Goal: Information Seeking & Learning: Learn about a topic

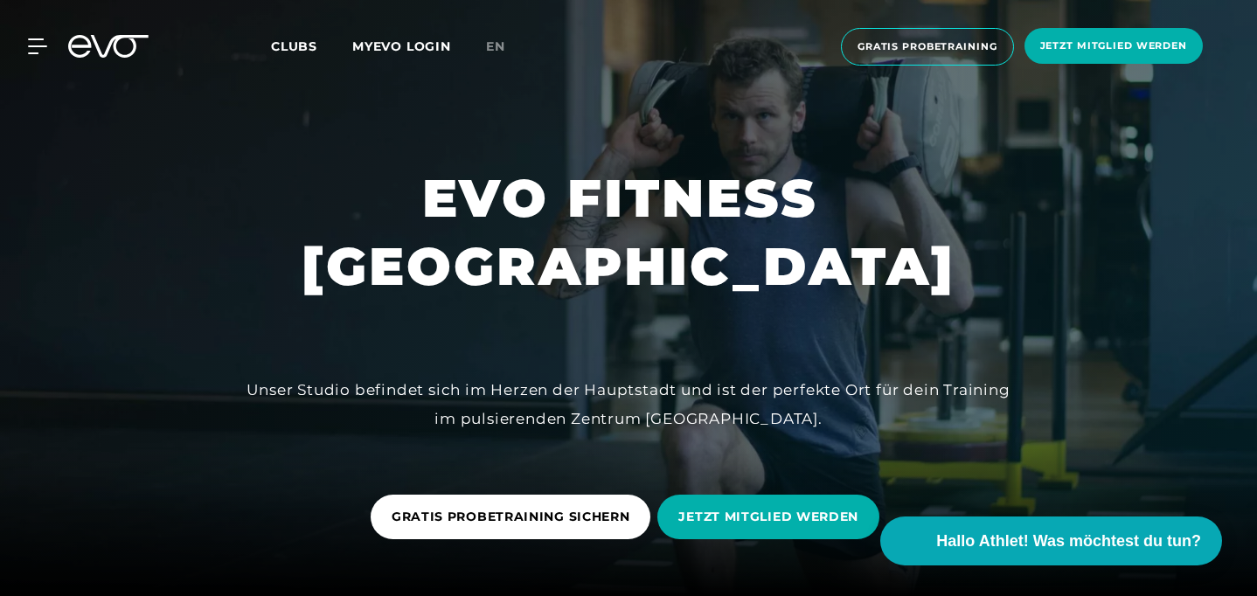
click at [43, 43] on icon at bounding box center [37, 46] width 19 height 16
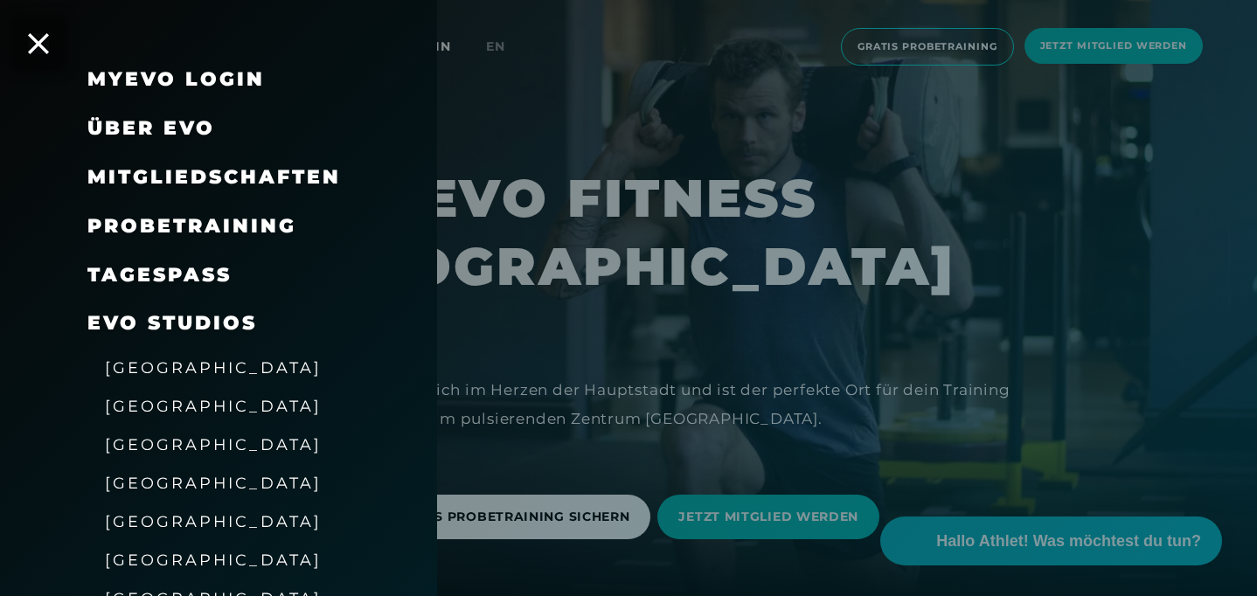
scroll to position [36, 0]
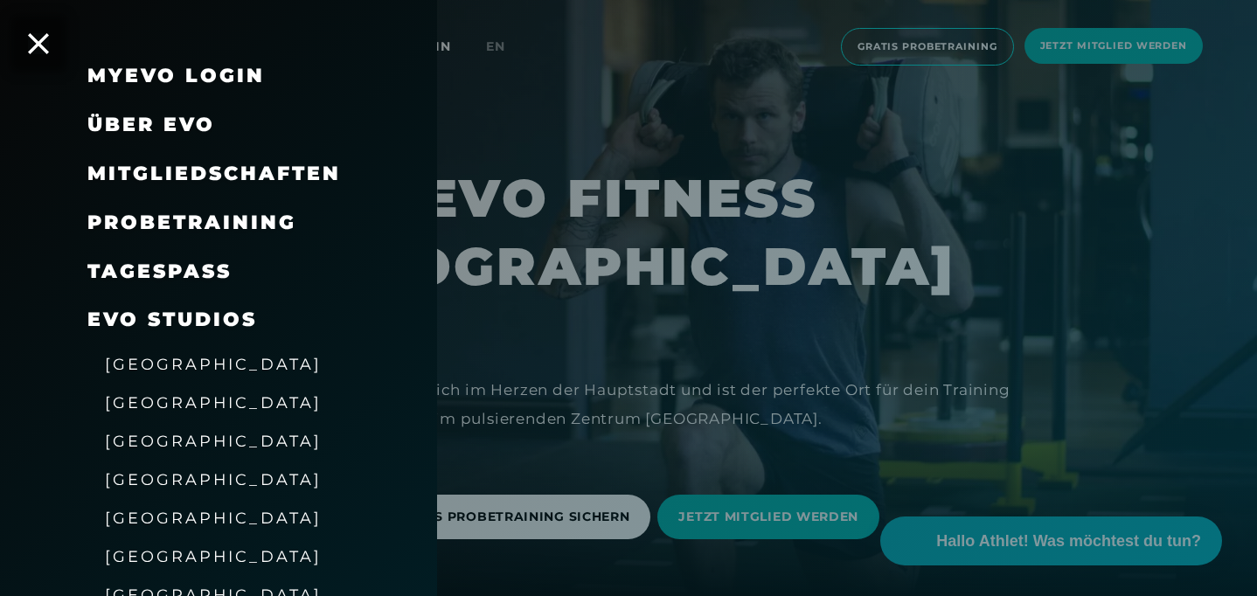
click at [164, 171] on span "Mitgliedschaften" at bounding box center [214, 174] width 254 height 24
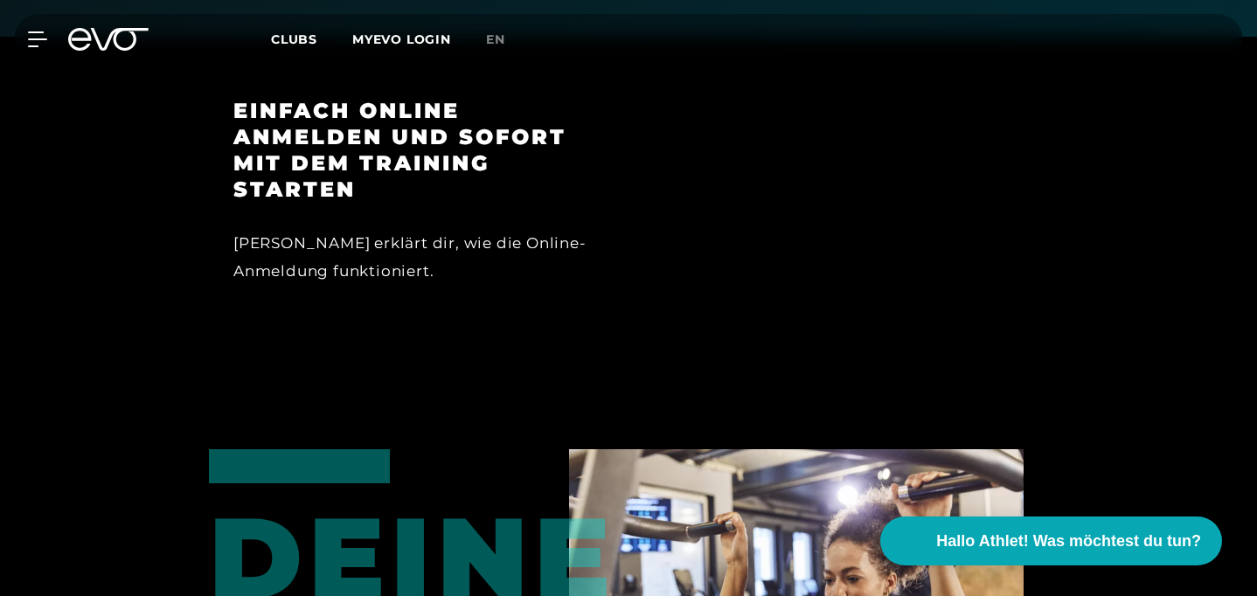
scroll to position [678, 0]
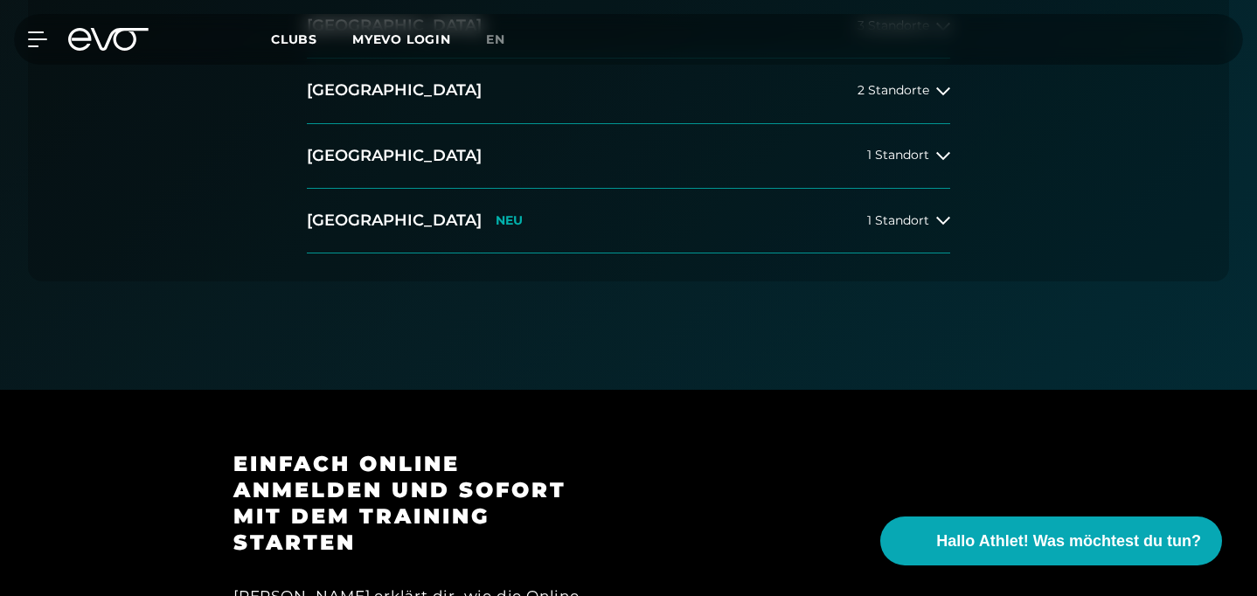
click at [34, 30] on div "MyEVO Login Über EVO Mitgliedschaften Probetraining TAGESPASS EVO Studios [GEOG…" at bounding box center [628, 39] width 1250 height 51
click at [44, 39] on icon at bounding box center [41, 39] width 24 height 14
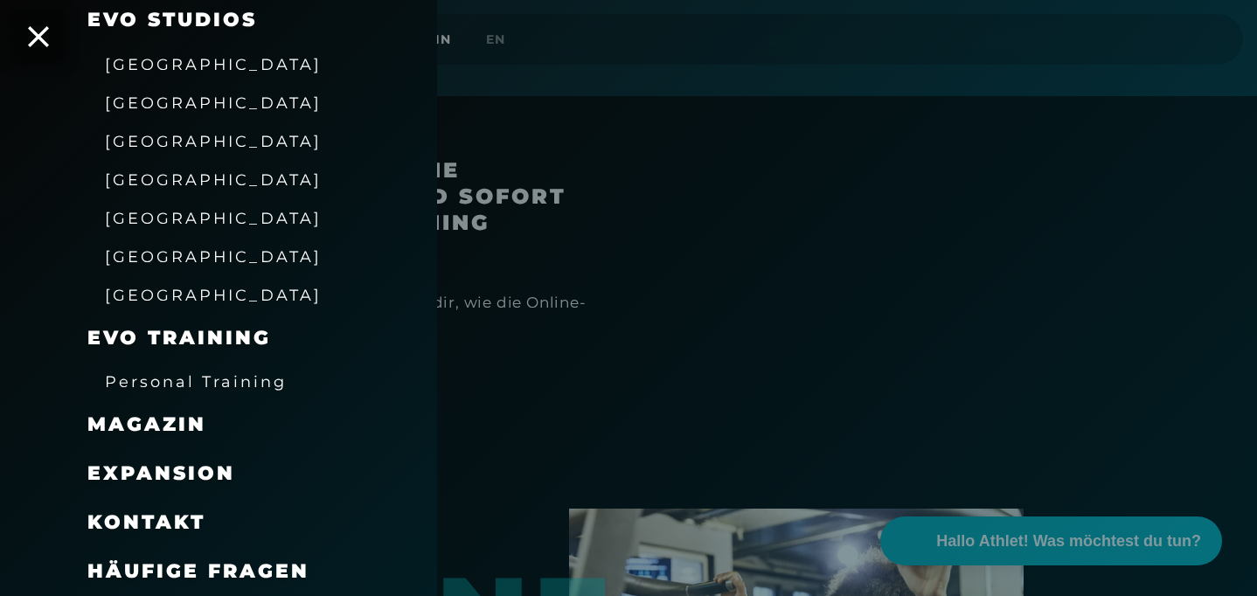
scroll to position [0, 0]
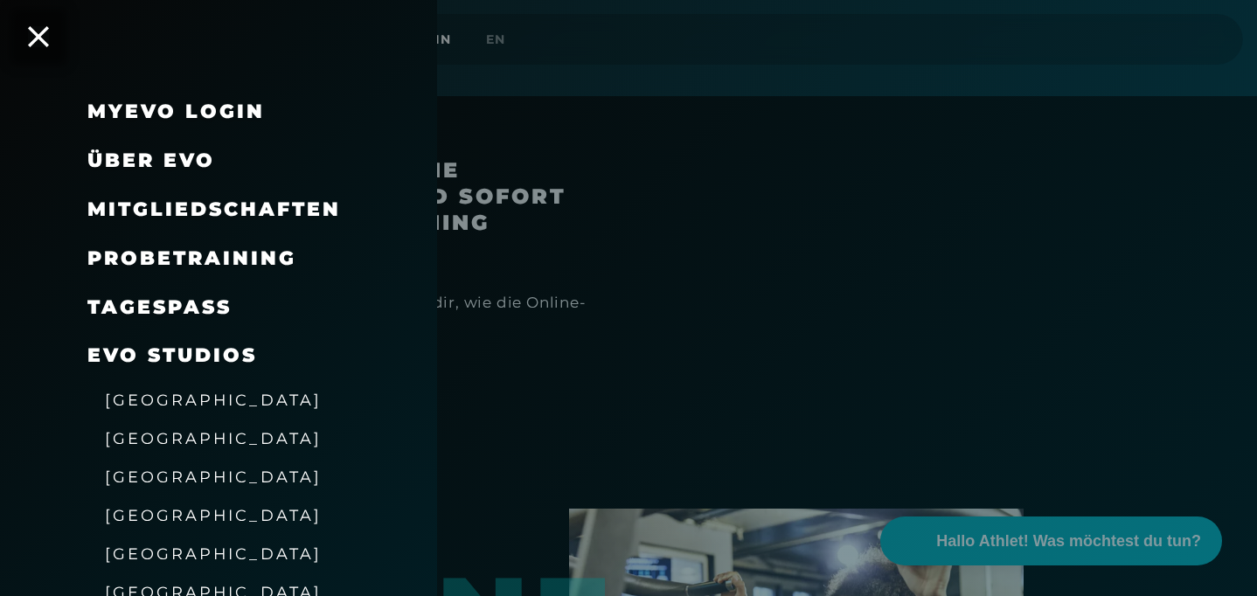
click at [184, 308] on link "TAGESPASS" at bounding box center [159, 308] width 144 height 24
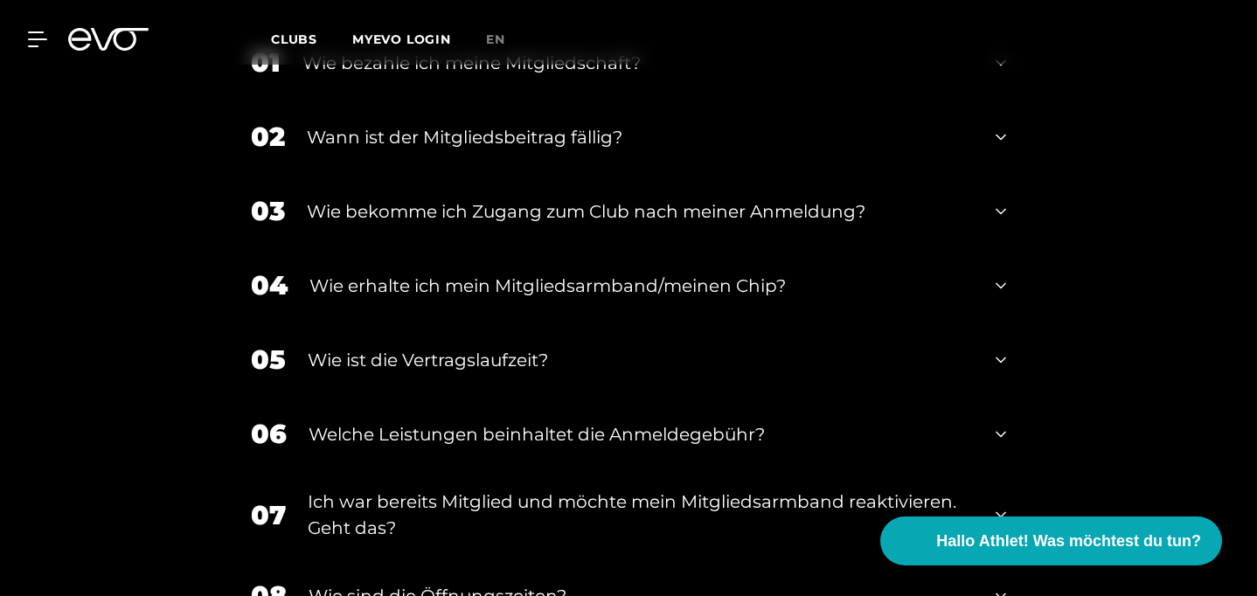
scroll to position [2163, 0]
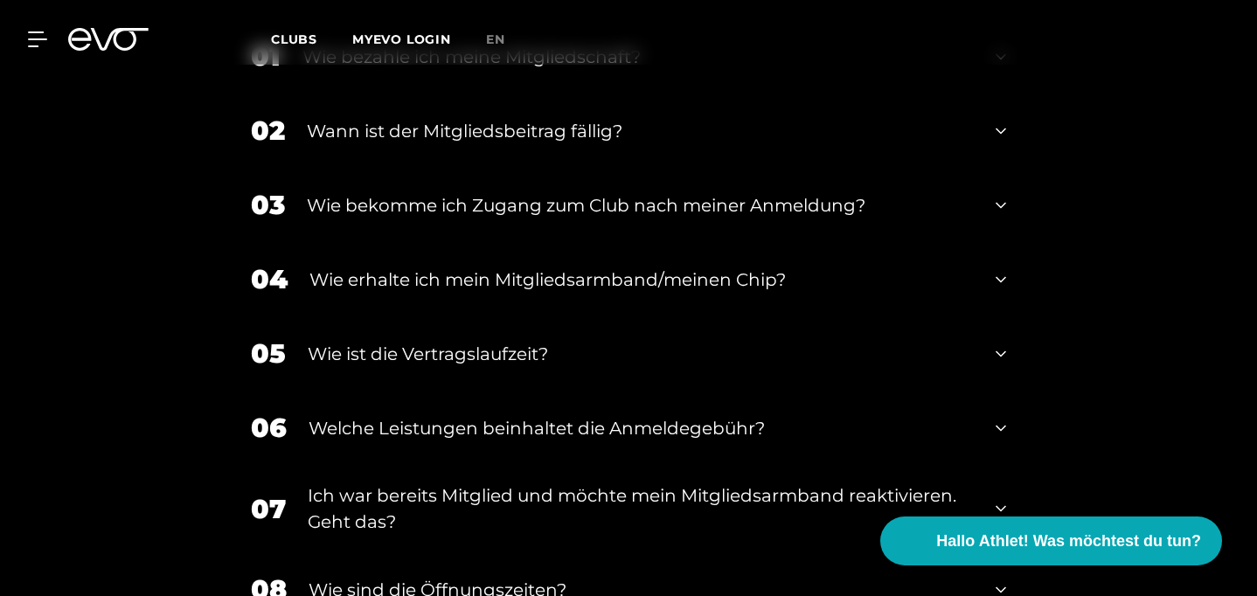
click at [559, 70] on div "Wie bezahle ich meine Mitgliedschaft?" at bounding box center [638, 57] width 671 height 26
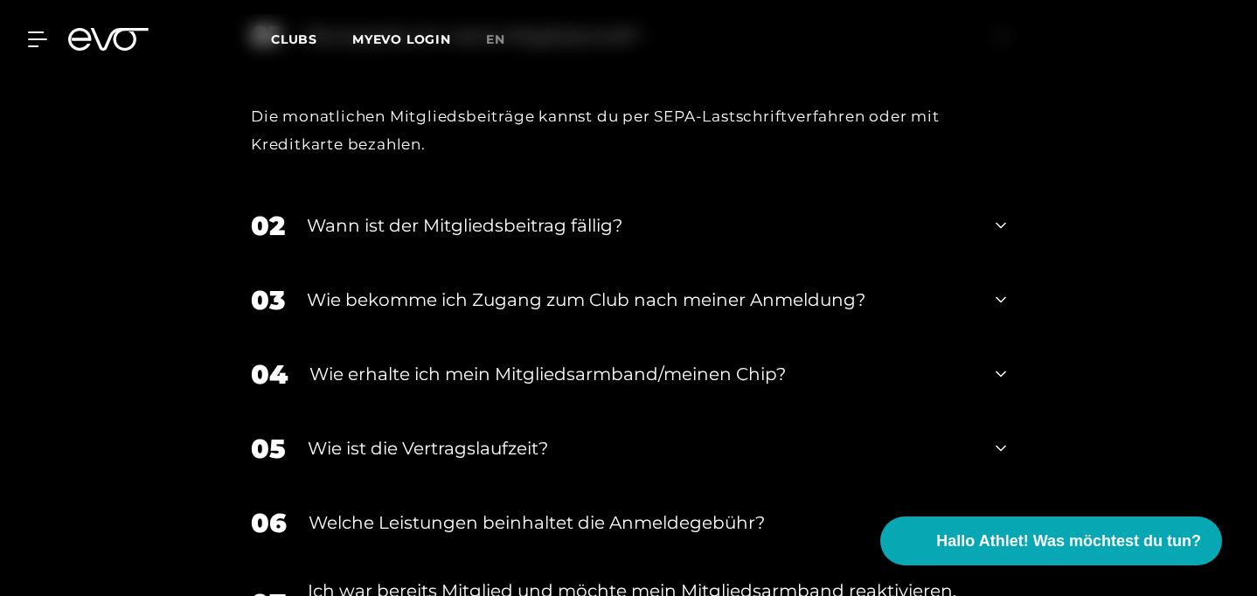
scroll to position [2189, 0]
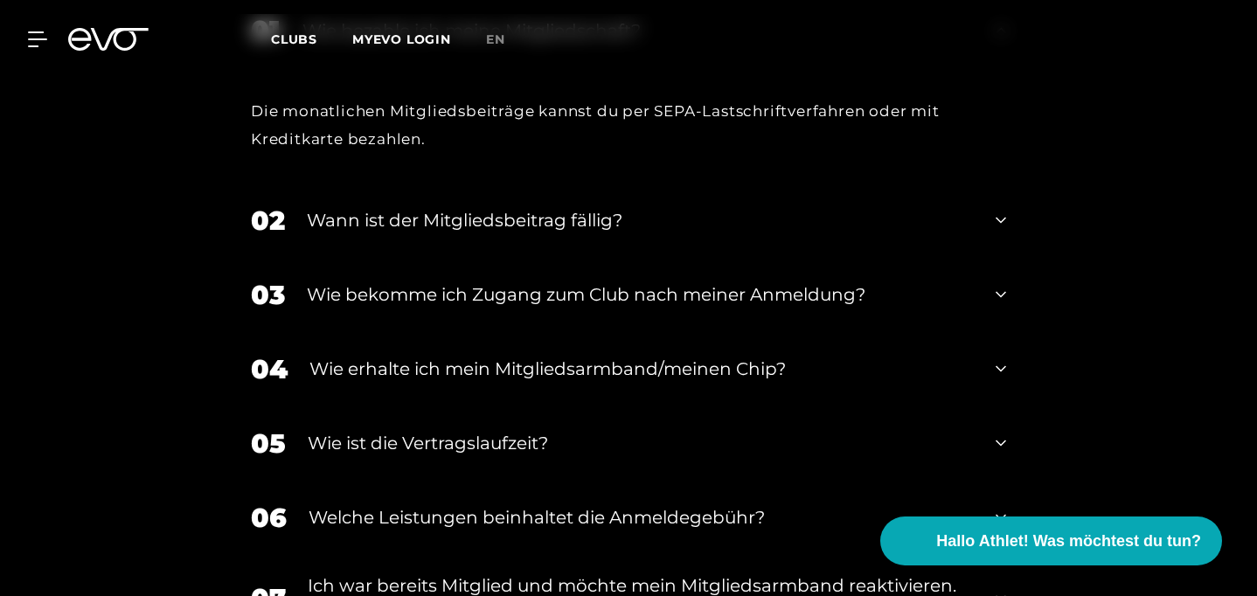
click at [509, 233] on div "Wann ist der Mitgliedsbeitrag fällig?" at bounding box center [640, 220] width 667 height 26
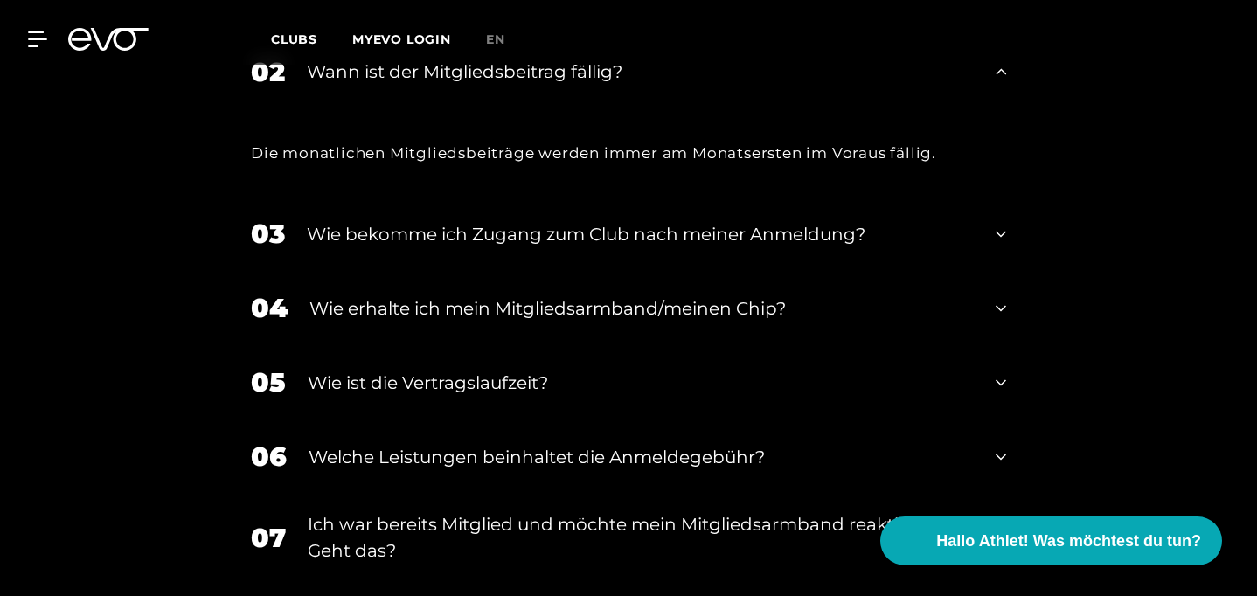
scroll to position [2348, 0]
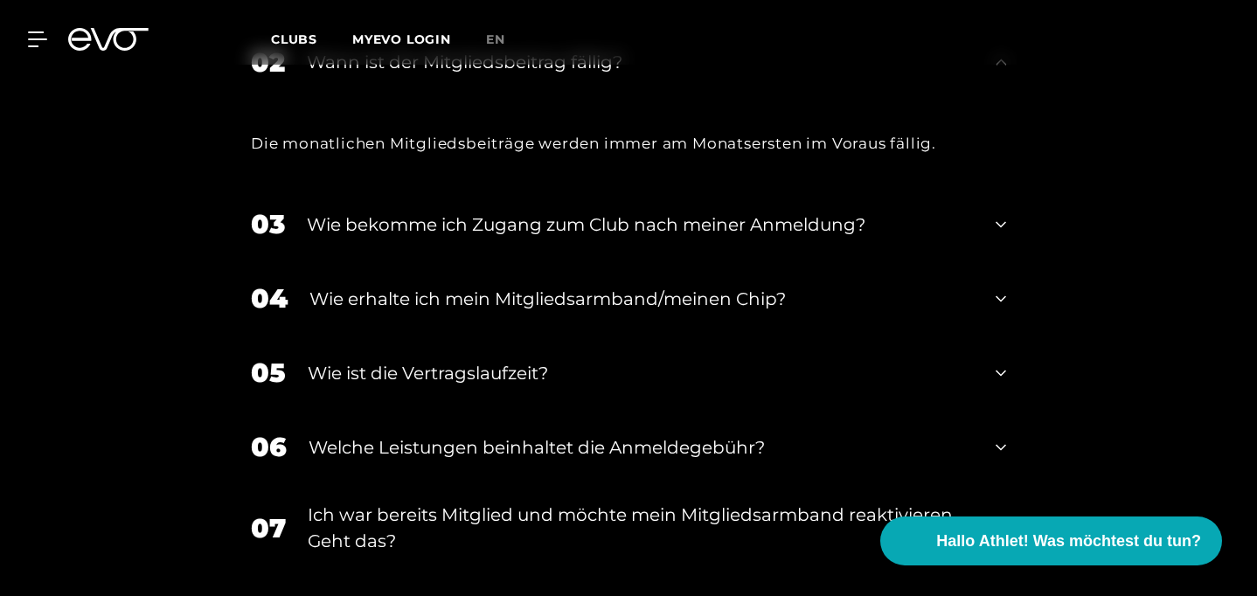
click at [530, 238] on div "Wie bekomme ich Zugang zum Club nach meiner Anmeldung?" at bounding box center [640, 225] width 667 height 26
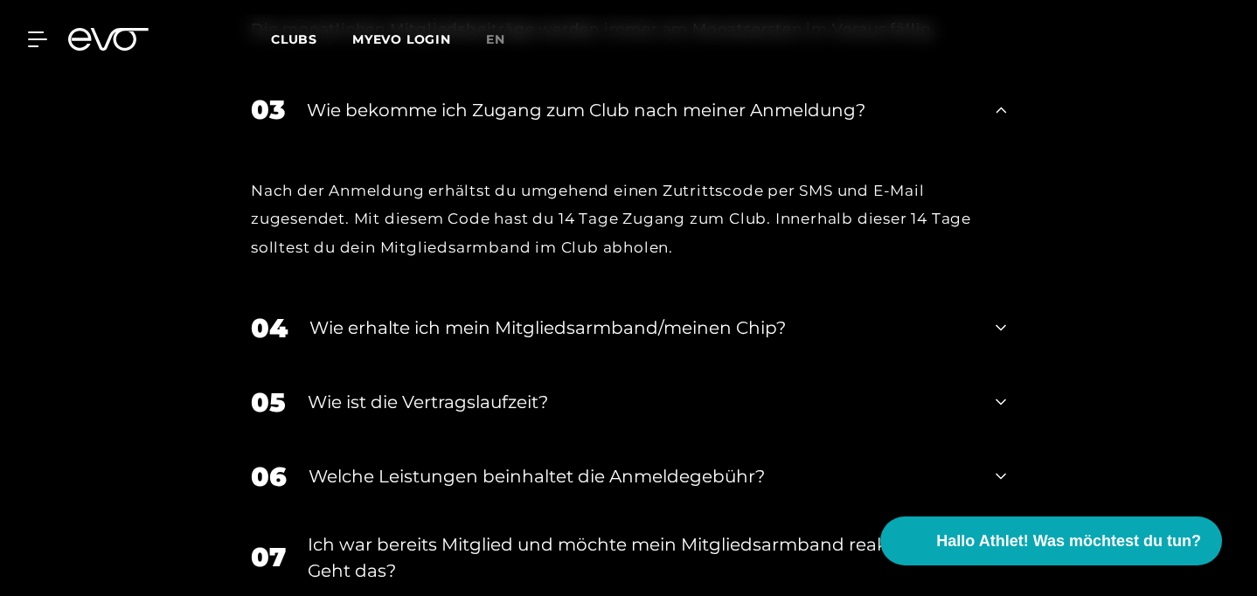
scroll to position [2463, 0]
click at [559, 340] on div "Wie erhalte ich mein Mitgliedsarmband/meinen Chip?" at bounding box center [642, 327] width 664 height 26
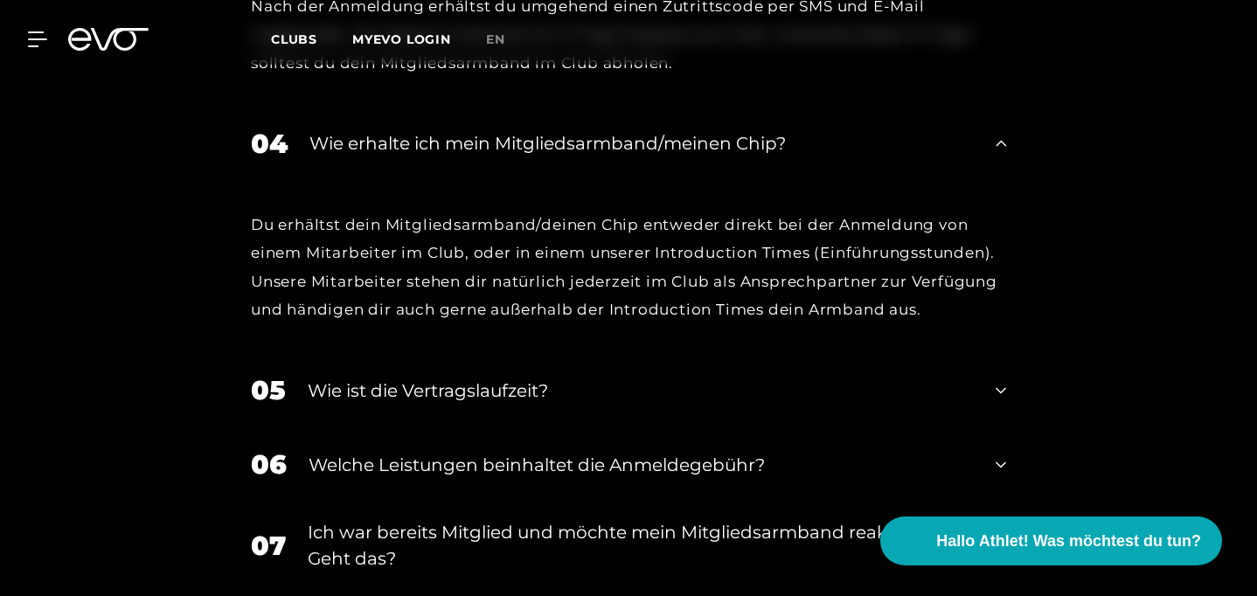
scroll to position [2649, 0]
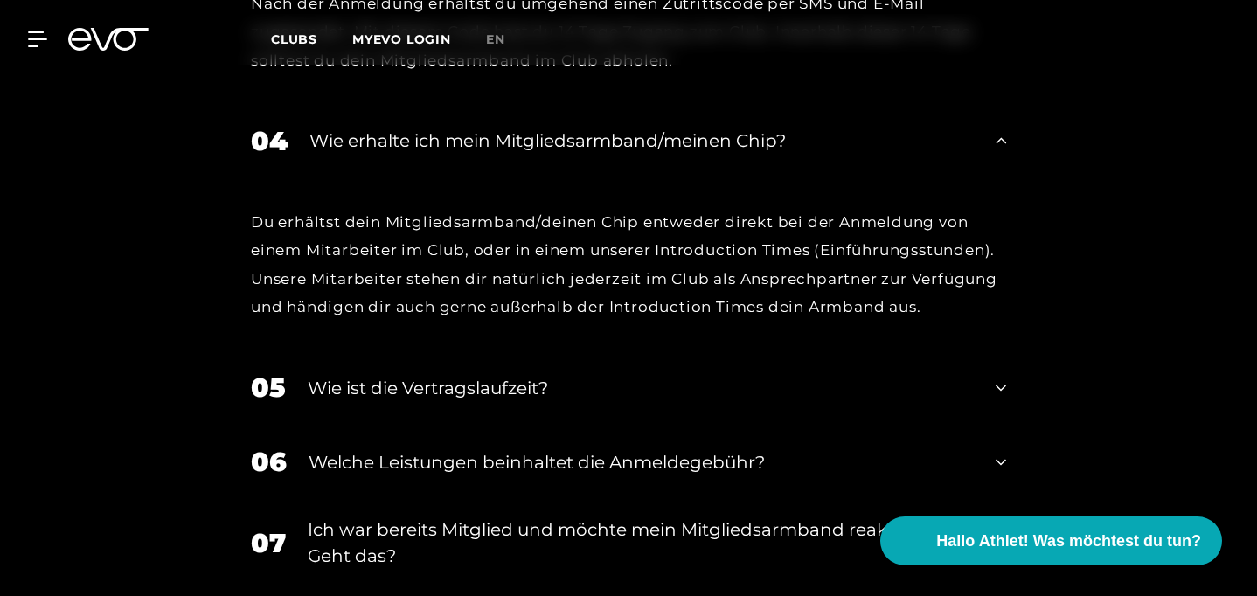
click at [503, 401] on div "Wie ist die Vertragslaufzeit?" at bounding box center [641, 388] width 666 height 26
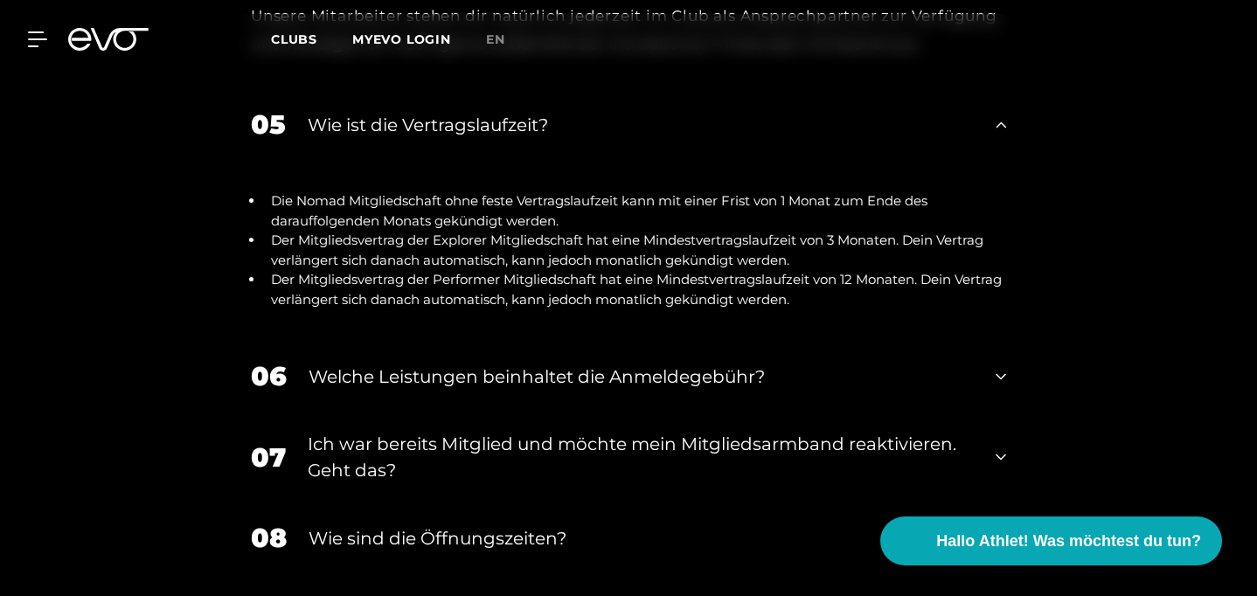
scroll to position [2913, 0]
click at [504, 389] on div "Welche Leistungen beinhaltet die Anmeldegebühr?" at bounding box center [641, 376] width 665 height 26
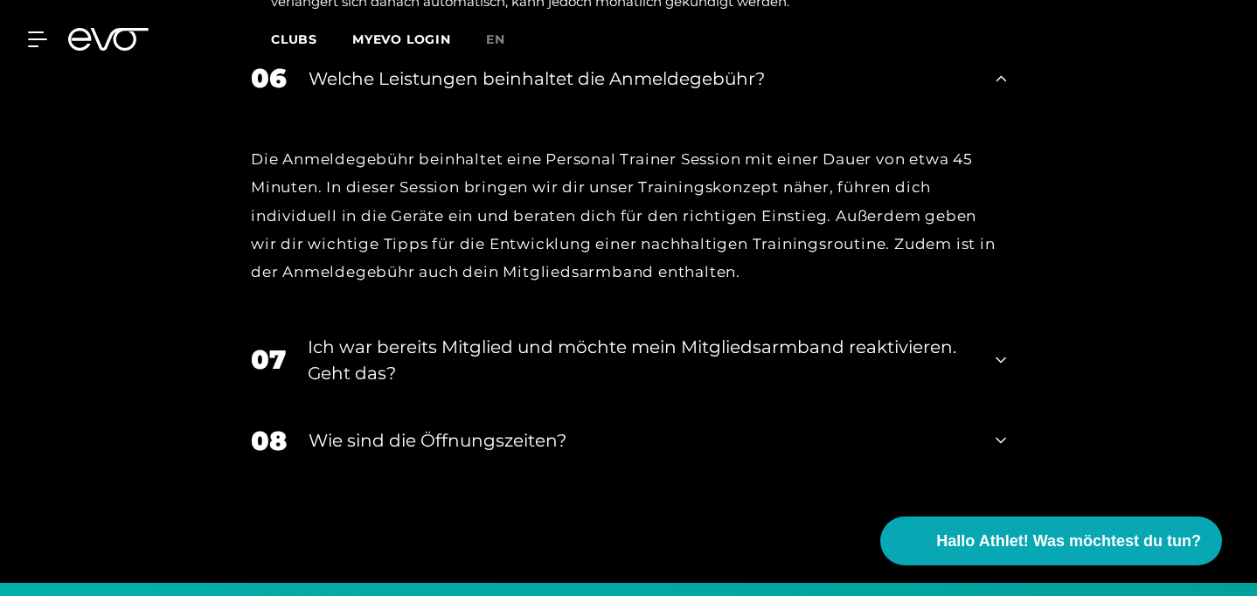
scroll to position [3218, 0]
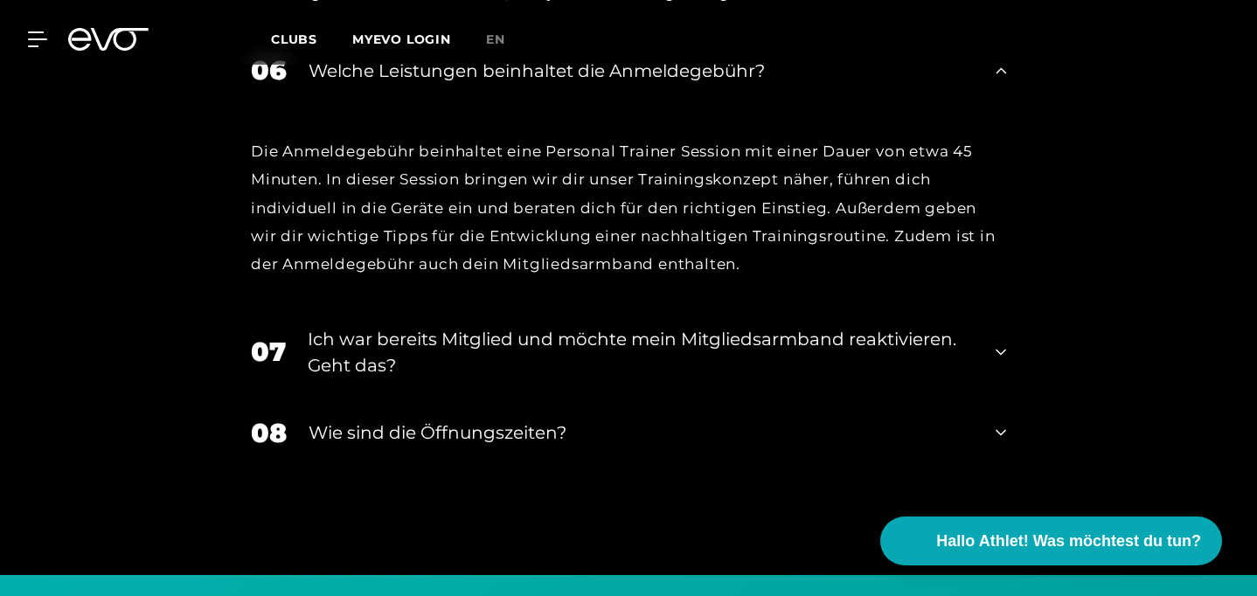
click at [503, 396] on div "07 Ich war bereits Mitglied und möchte mein Mitgliedsarmband reaktivieren. Geht…" at bounding box center [628, 352] width 790 height 87
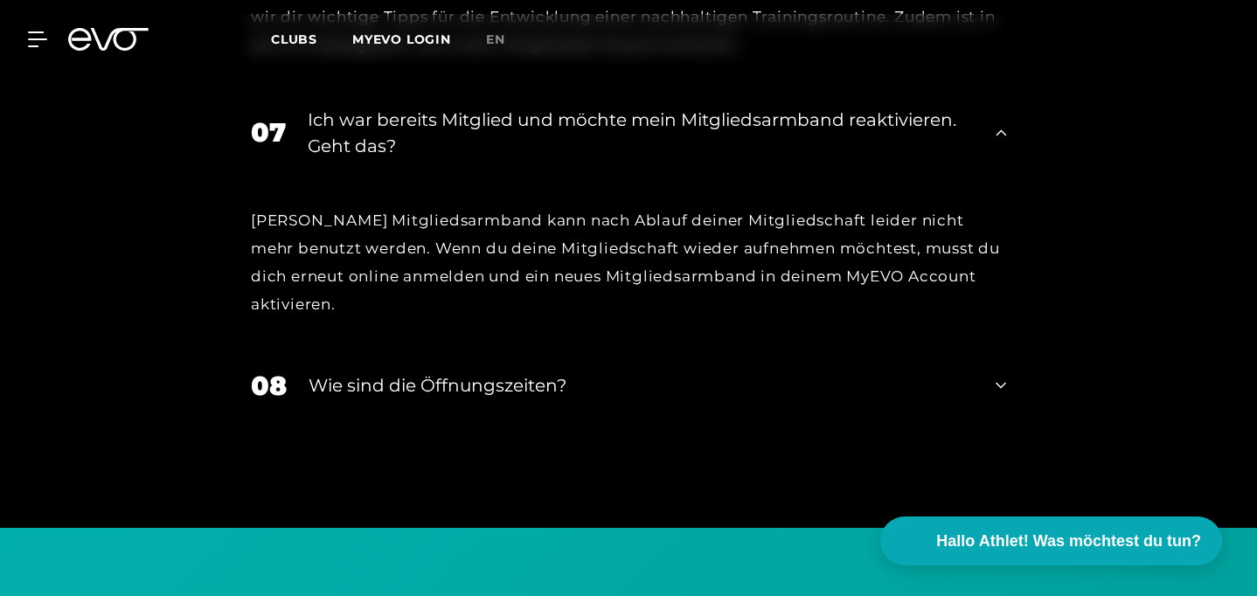
scroll to position [3440, 0]
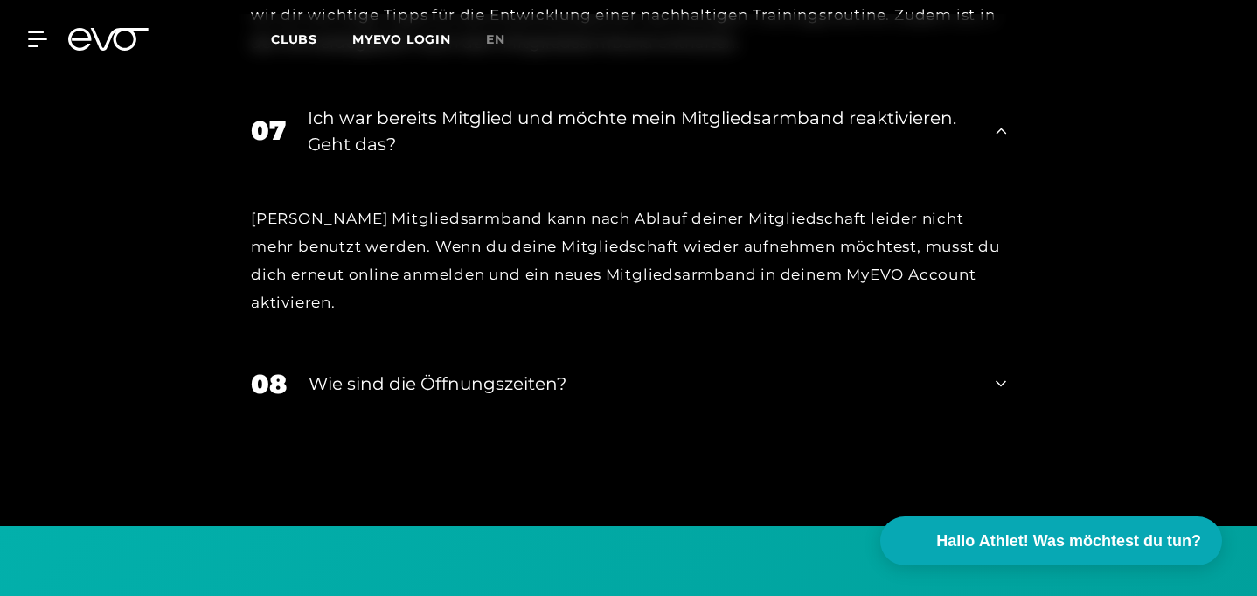
click at [500, 388] on div "Wie sind die Öffnungszeiten?" at bounding box center [641, 384] width 665 height 26
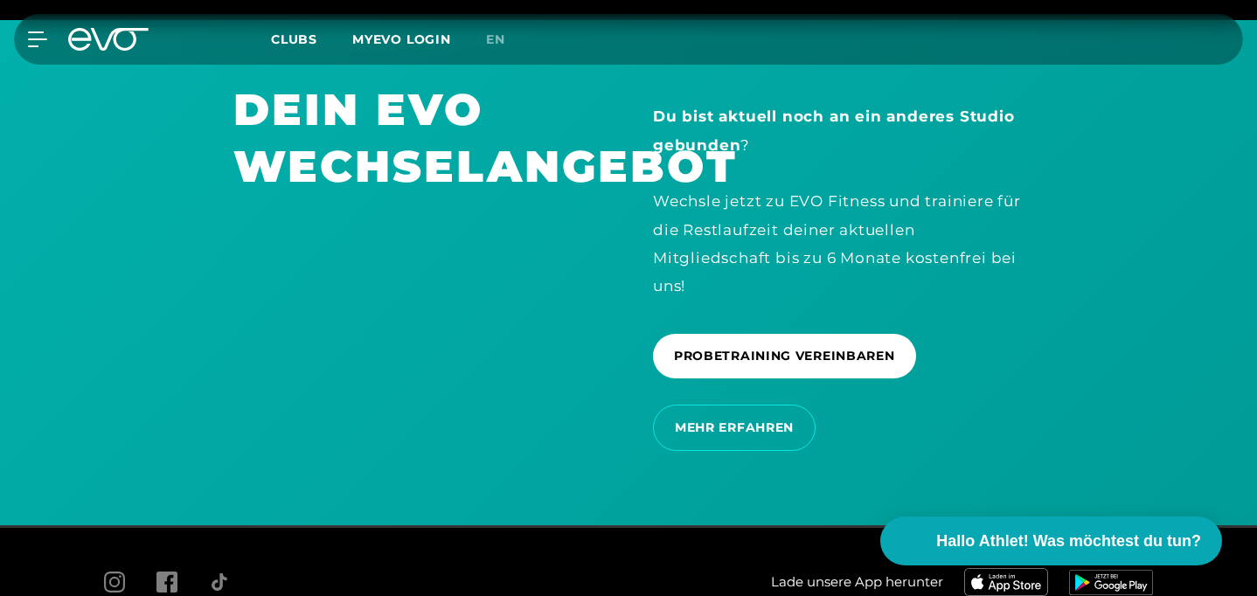
scroll to position [4118, 0]
